Goal: Transaction & Acquisition: Purchase product/service

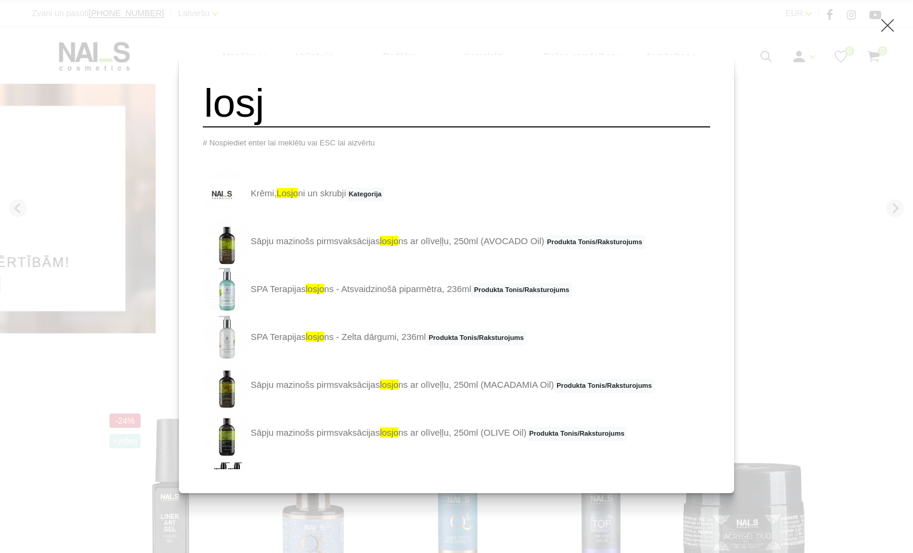
type input "losj"
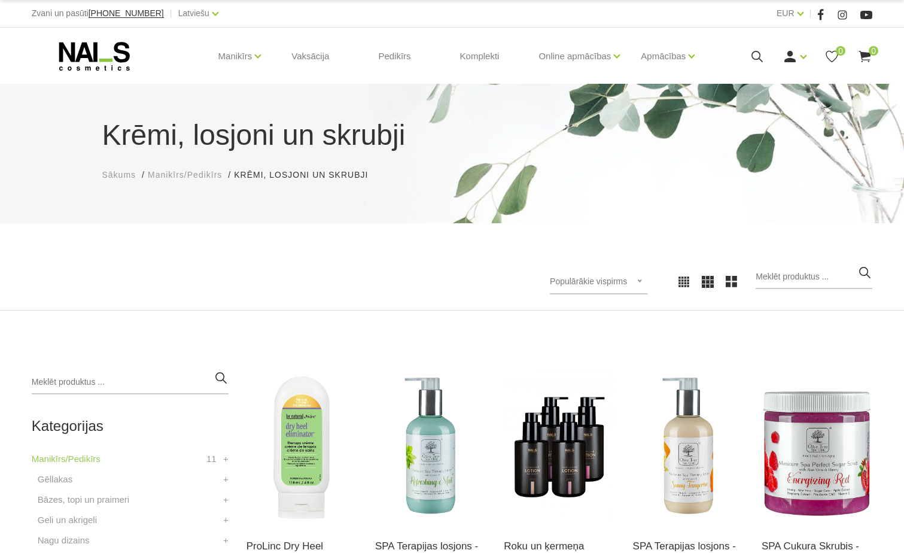
click at [757, 59] on use at bounding box center [756, 56] width 11 height 11
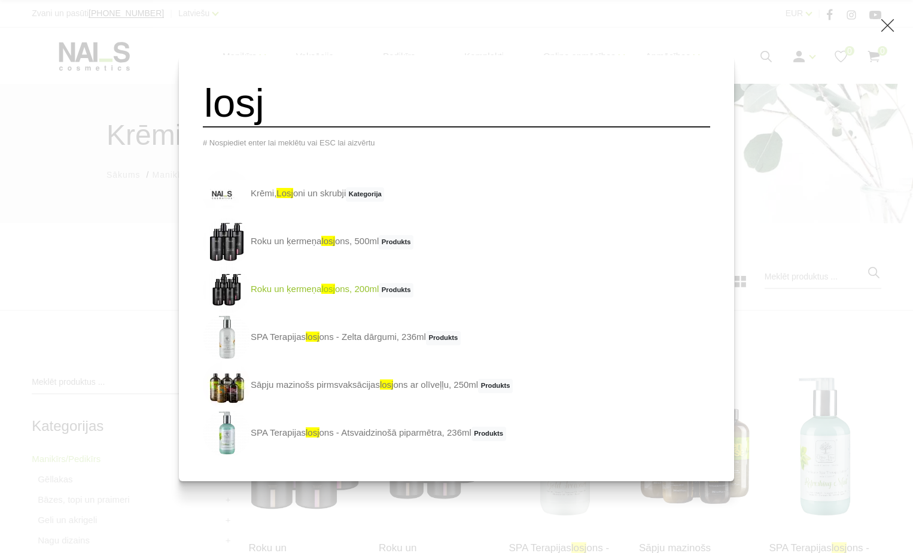
type input "losj"
click at [316, 290] on link "Roku un ķermeņa losj ons, 200ml Produkts" at bounding box center [308, 290] width 211 height 48
